Goal: Task Accomplishment & Management: Use online tool/utility

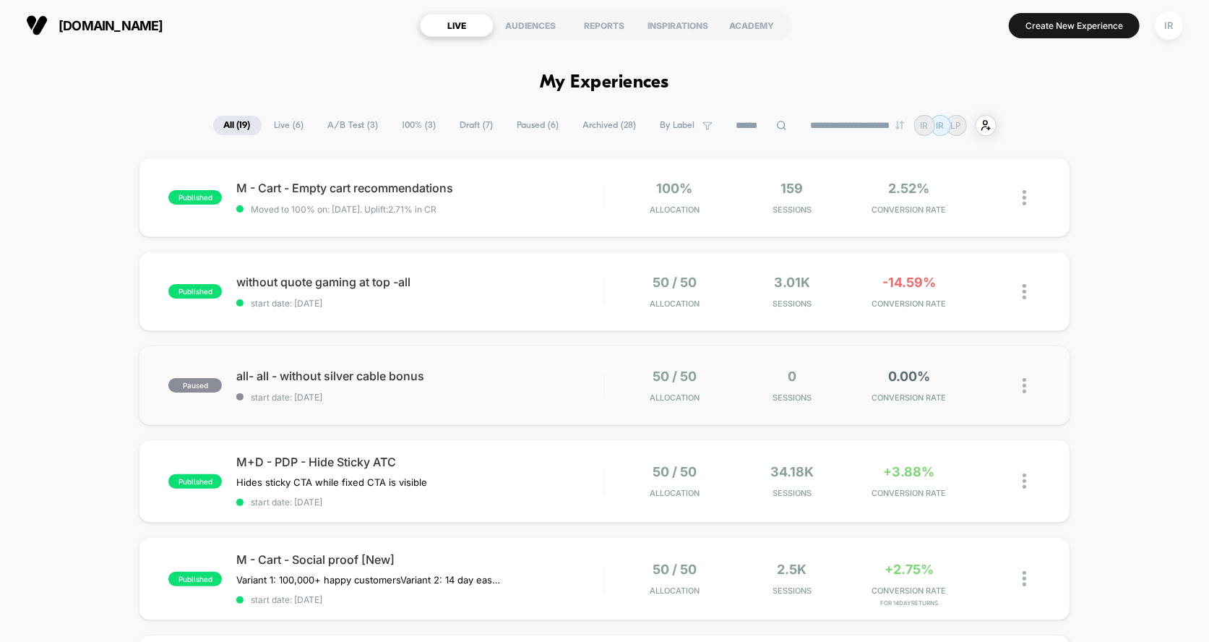
drag, startPoint x: 157, startPoint y: 181, endPoint x: 915, endPoint y: 392, distance: 786.9
click at [604, 265] on div "published without quote gaming at top -all start date: [DATE] 50 / 50 Allocatio…" at bounding box center [604, 290] width 931 height 79
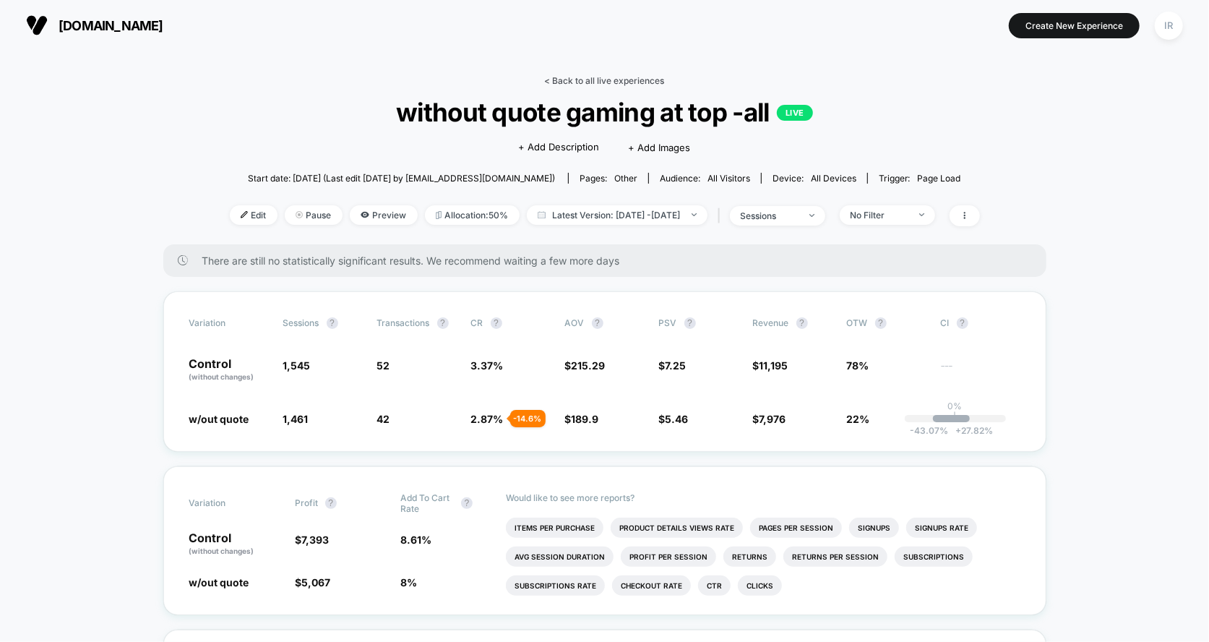
click at [572, 75] on link "< Back to all live experiences" at bounding box center [605, 80] width 120 height 11
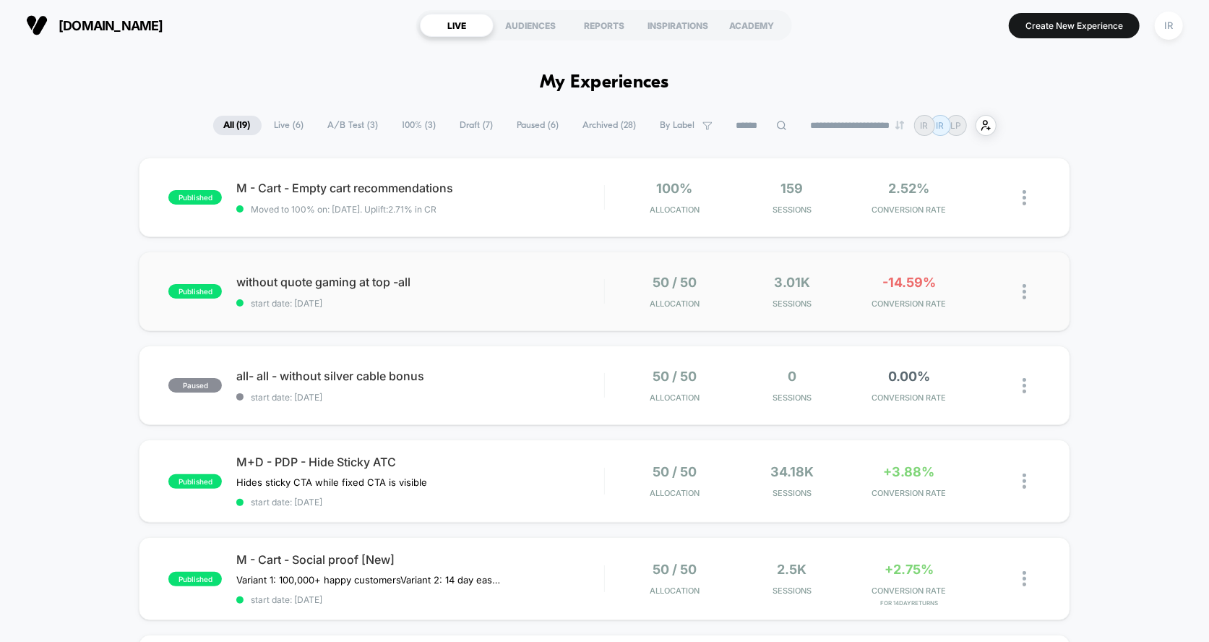
click at [624, 269] on div "published without quote gaming at top -all start date: [DATE] 50 / 50 Allocatio…" at bounding box center [604, 290] width 931 height 79
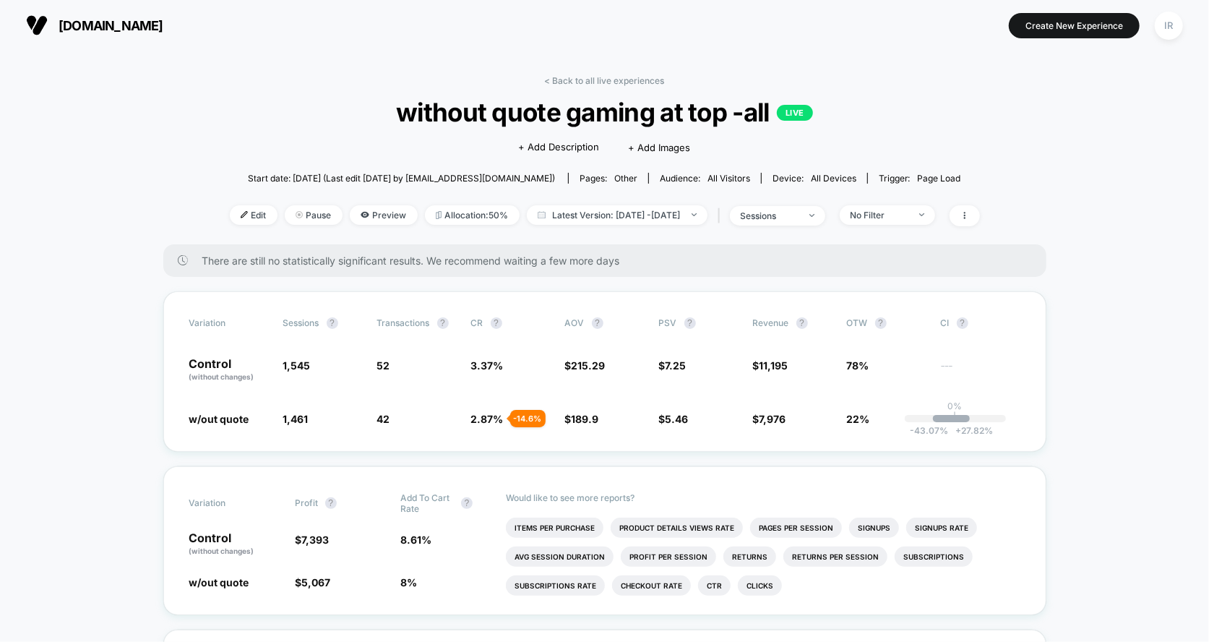
click at [929, 224] on div "Edit Pause Preview Allocation: 50% Latest Version: [DATE] - [DATE] | sessions N…" at bounding box center [605, 215] width 750 height 21
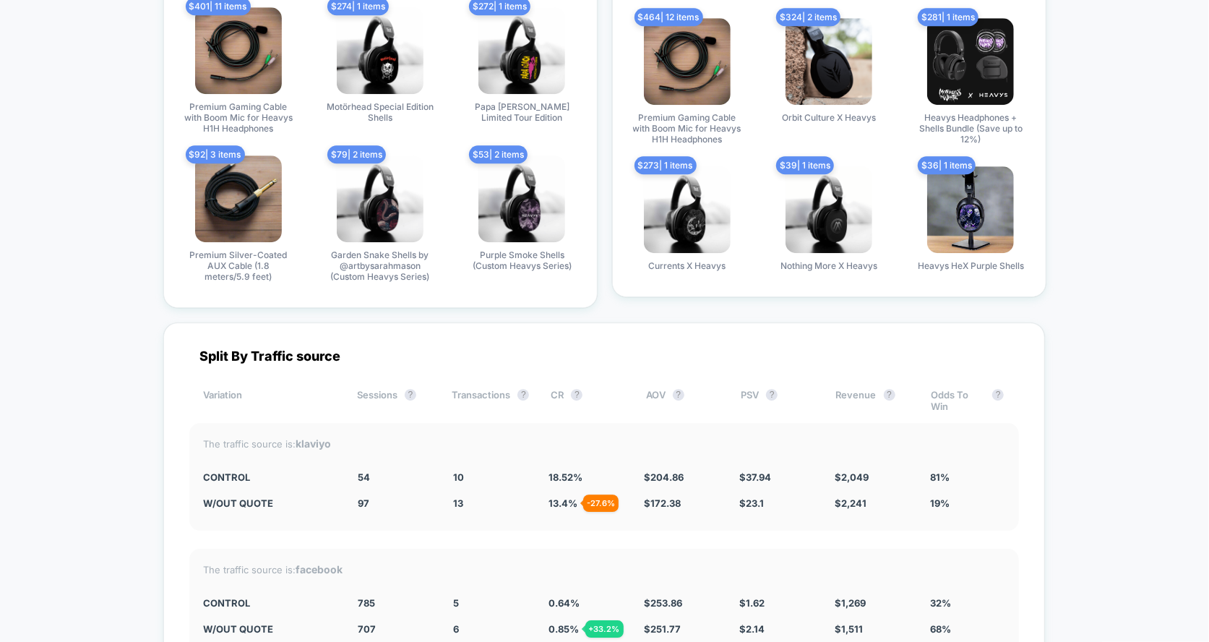
scroll to position [2725, 0]
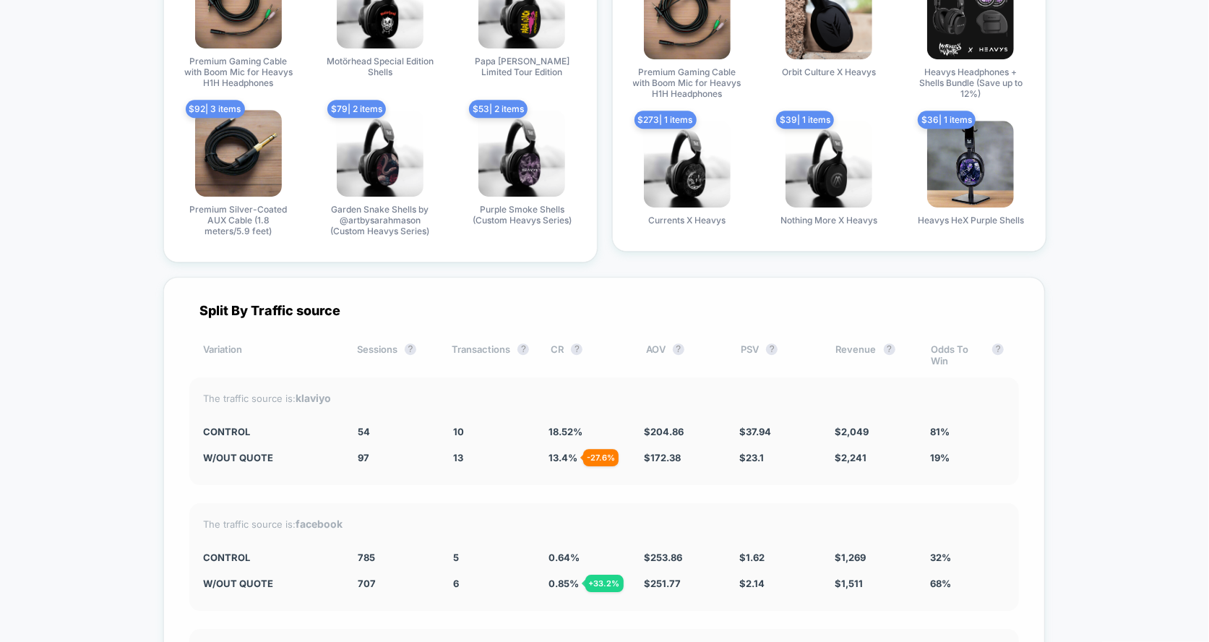
click at [546, 522] on div "The traffic source is: facebook CONTROL 785 5 0.64 % $ 253.86 $ 1.62 $ 1,269 32…" at bounding box center [604, 557] width 830 height 108
click at [309, 517] on strong "facebook" at bounding box center [319, 523] width 47 height 12
click at [929, 503] on div "The traffic source is: facebook CONTROL 785 5 0.64 % $ 253.86 $ 1.62 $ 1,269 32…" at bounding box center [604, 557] width 830 height 108
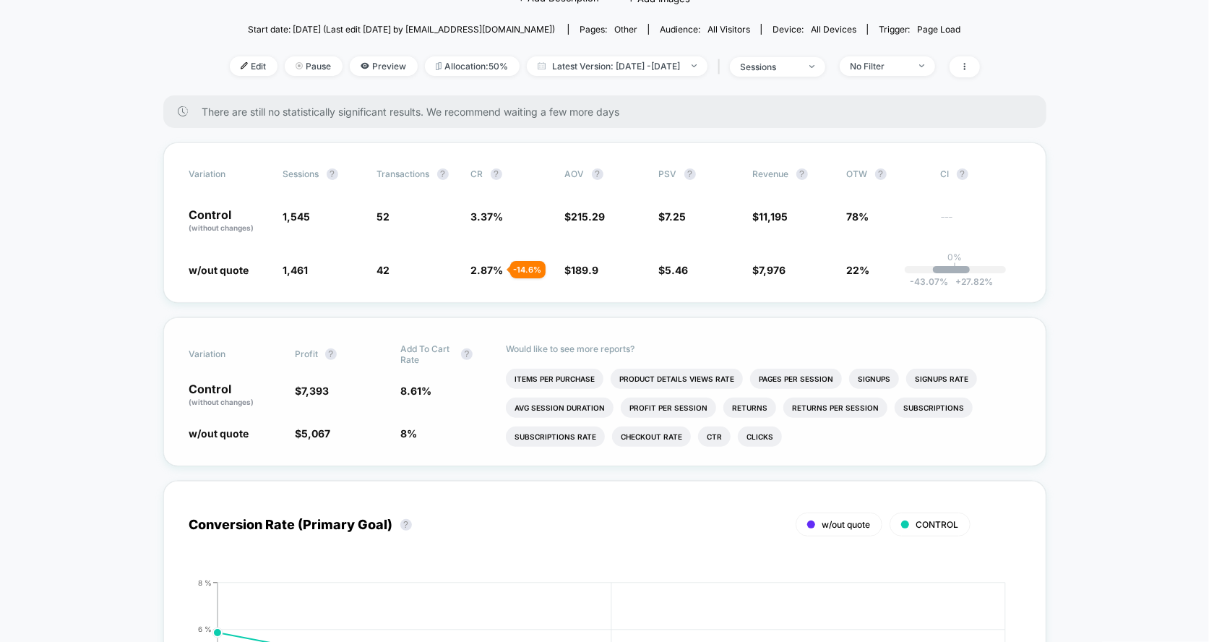
scroll to position [0, 0]
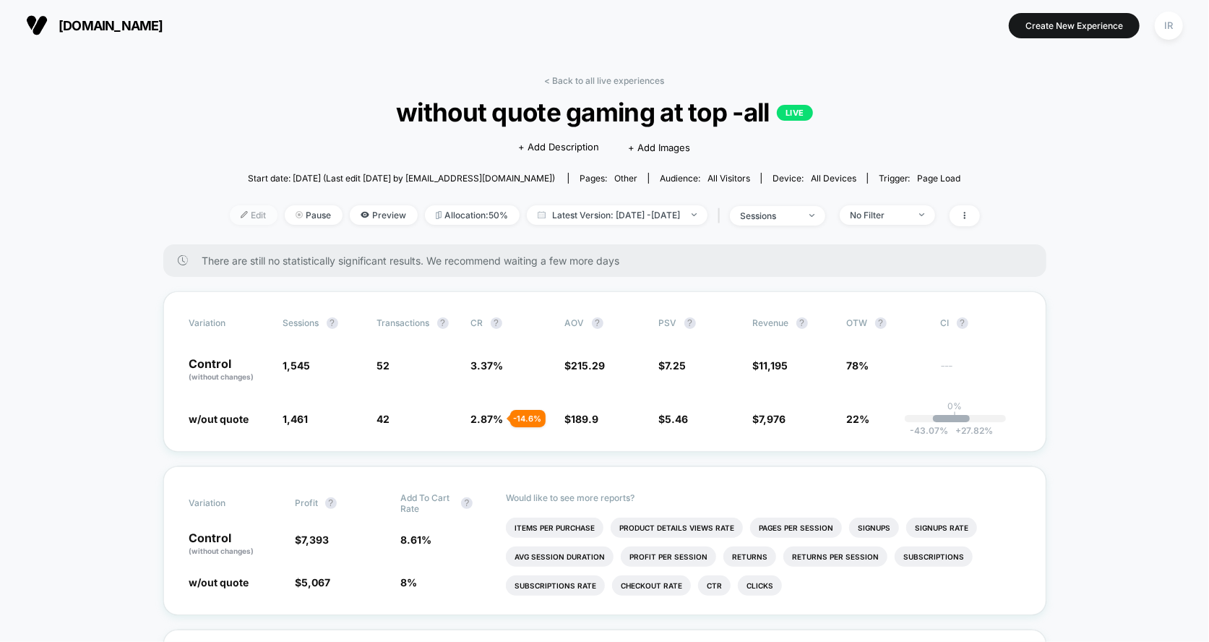
click at [230, 210] on span "Edit" at bounding box center [254, 215] width 48 height 20
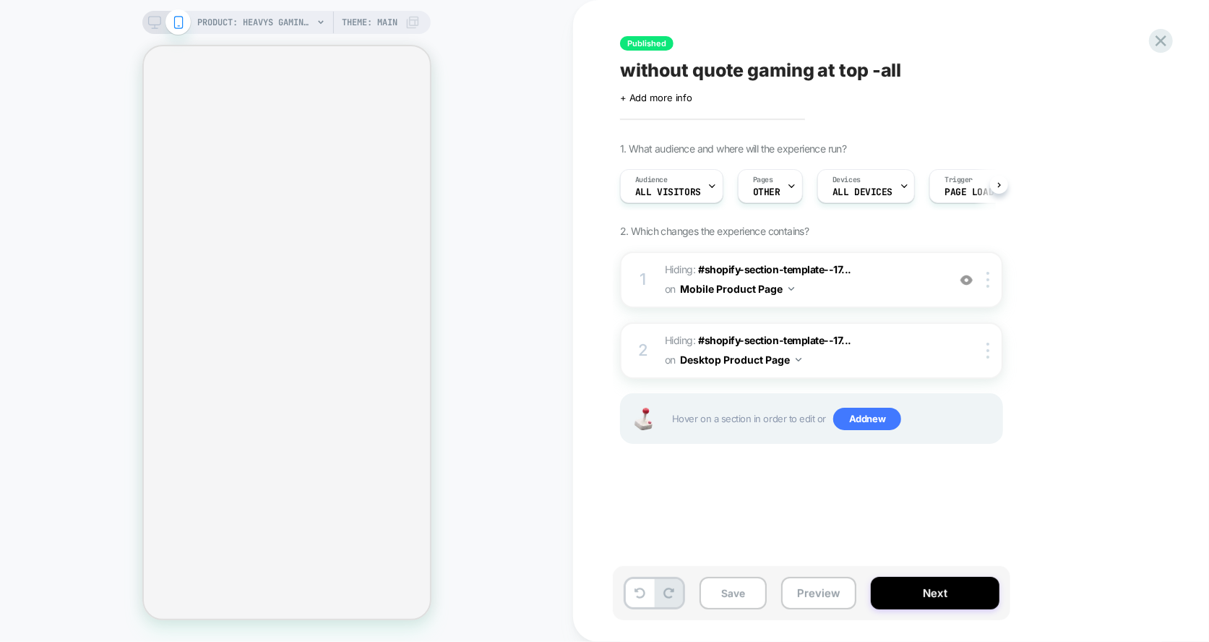
scroll to position [0, 1]
click at [786, 185] on icon at bounding box center [790, 185] width 9 height 9
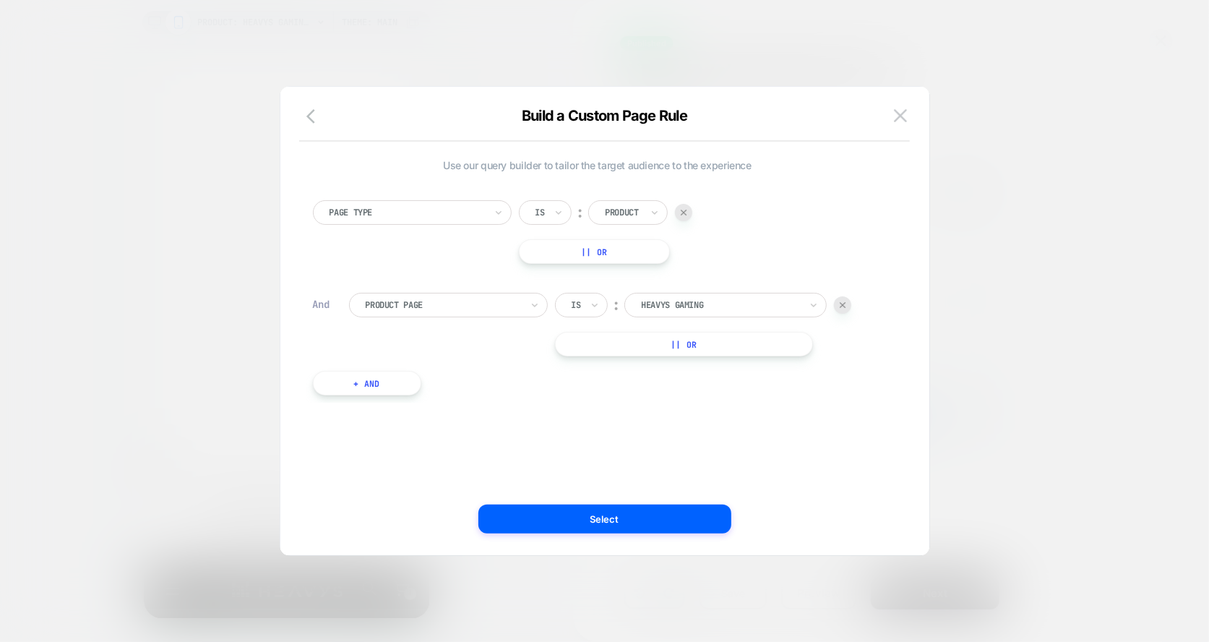
scroll to position [0, 0]
click at [906, 121] on img at bounding box center [900, 115] width 13 height 12
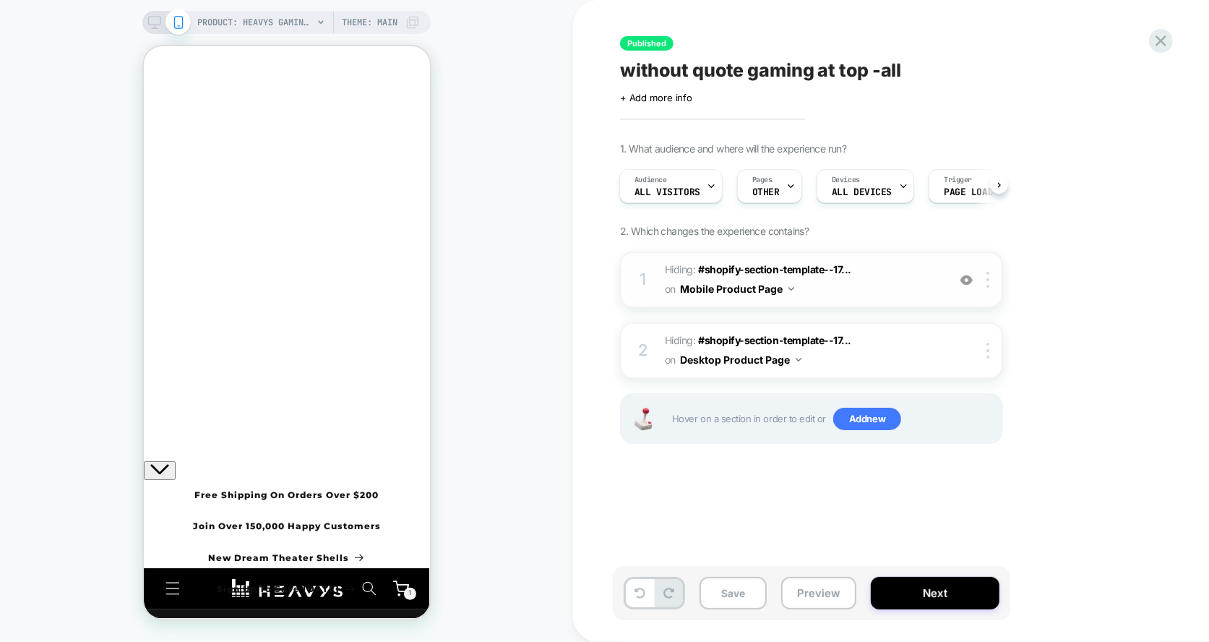
click at [790, 287] on img at bounding box center [791, 289] width 6 height 4
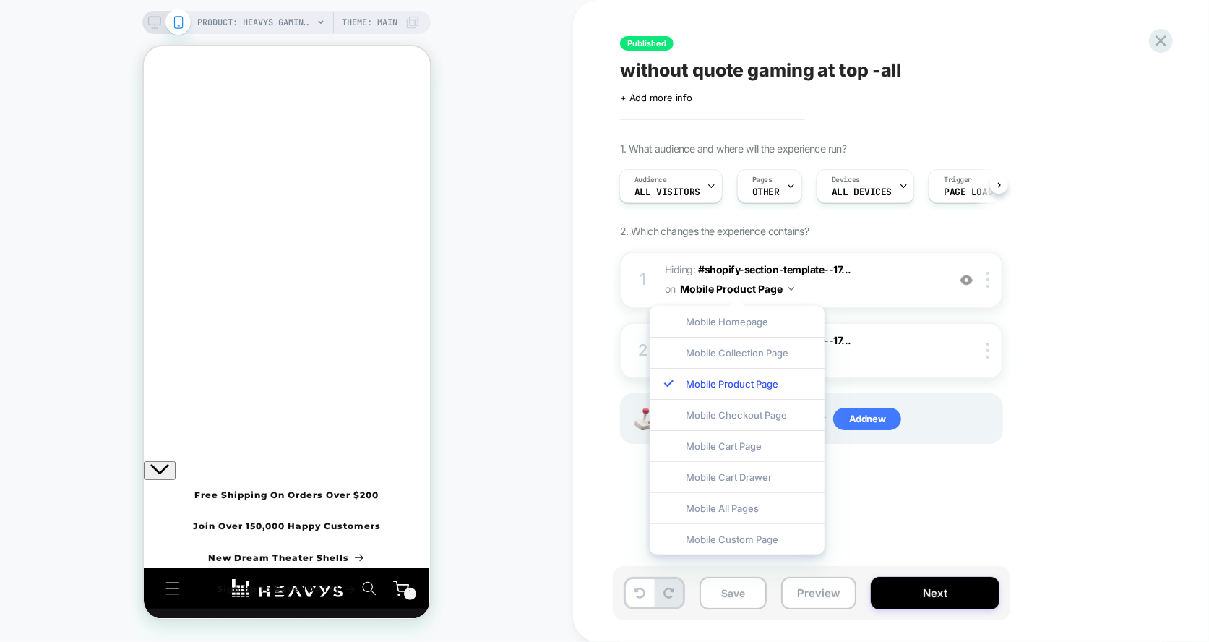
click at [921, 247] on div "1. What audience and where will the experience run? Audience All Visitors Pages…" at bounding box center [884, 310] width 528 height 337
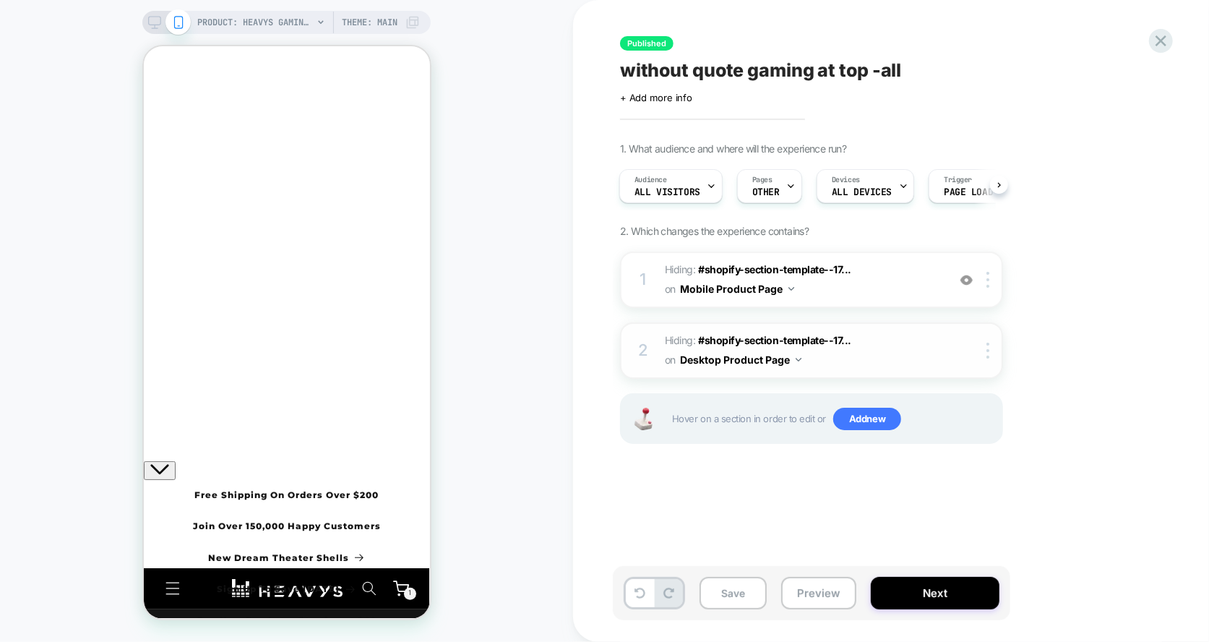
click at [904, 350] on span "Hiding : #shopify-section-template--17... #shopify-section-template--1757472620…" at bounding box center [802, 350] width 275 height 39
click at [808, 358] on span "Hiding : #shopify-section-template--17... #shopify-section-template--1757472620…" at bounding box center [802, 350] width 275 height 39
click at [797, 358] on img at bounding box center [799, 360] width 6 height 4
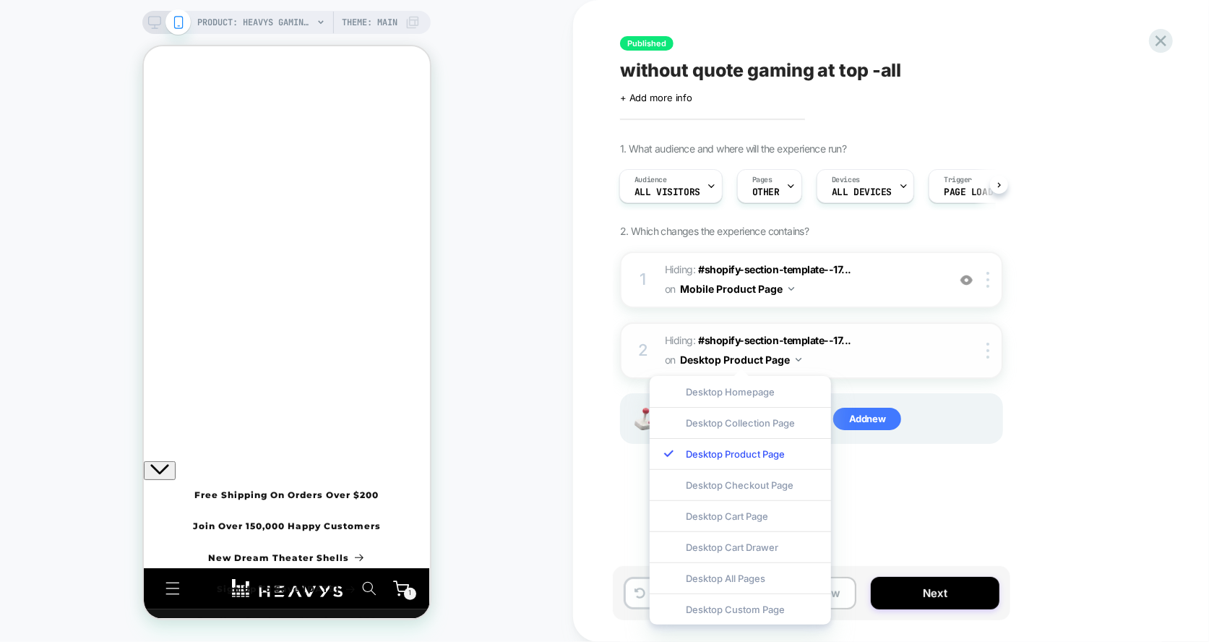
click at [797, 358] on img at bounding box center [799, 360] width 6 height 4
